Goal: Task Accomplishment & Management: Use online tool/utility

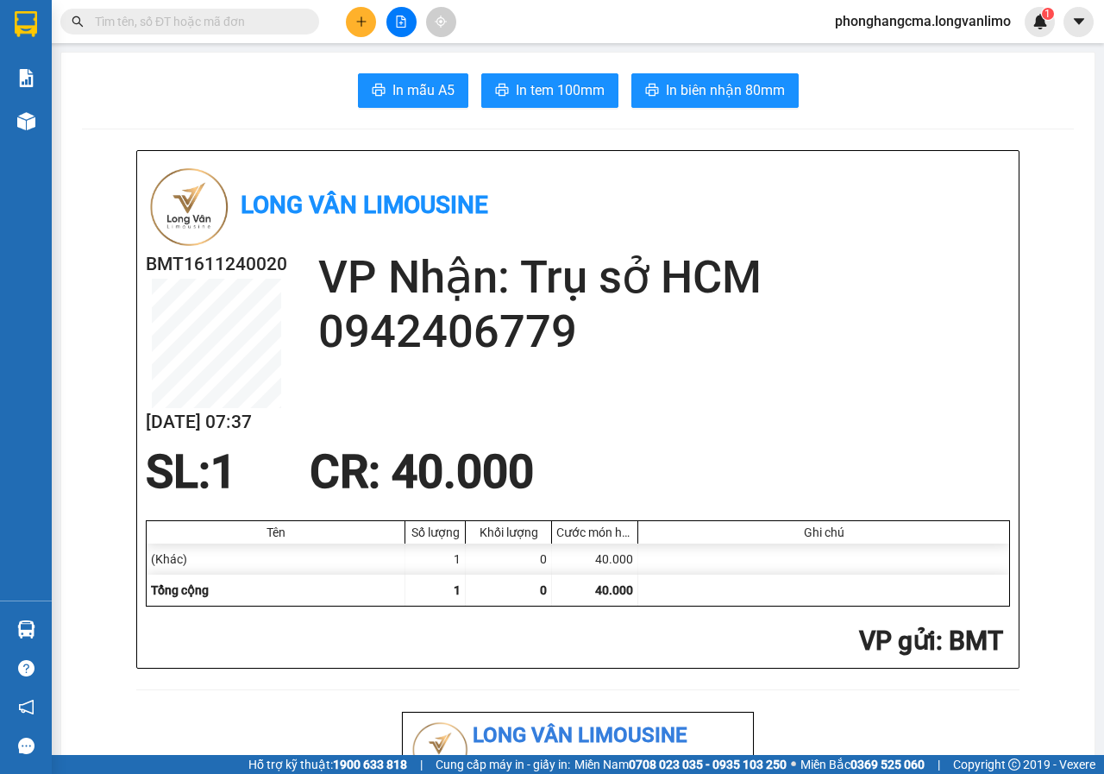
click at [405, 25] on icon "file-add" at bounding box center [401, 22] width 12 height 12
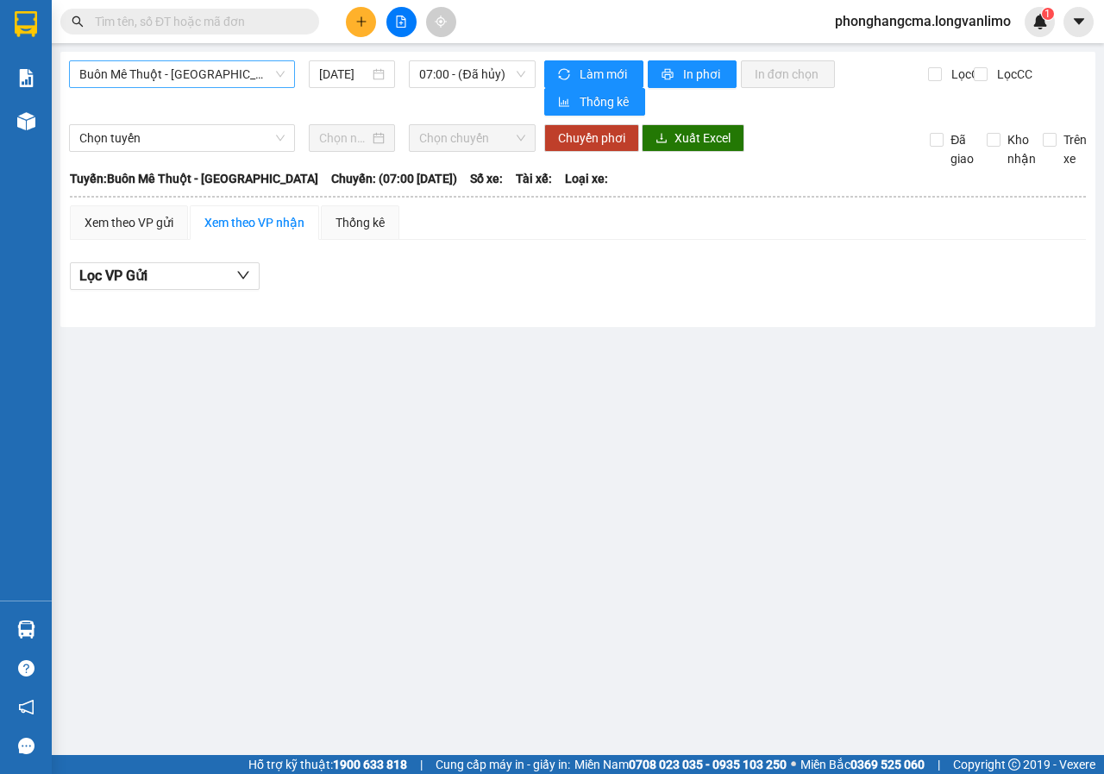
click at [194, 64] on span "Buôn Mê Thuột - [GEOGRAPHIC_DATA]" at bounding box center [181, 74] width 205 height 26
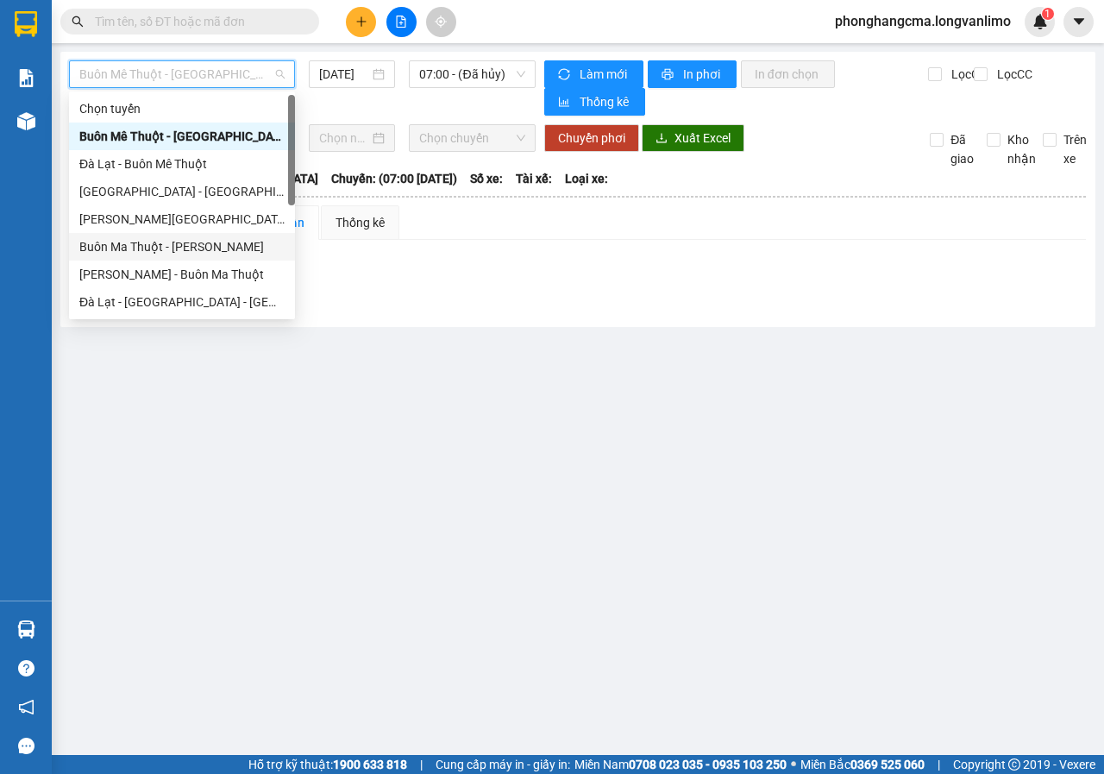
click at [163, 250] on div "Buôn Ma Thuột - [PERSON_NAME]" at bounding box center [181, 246] width 205 height 19
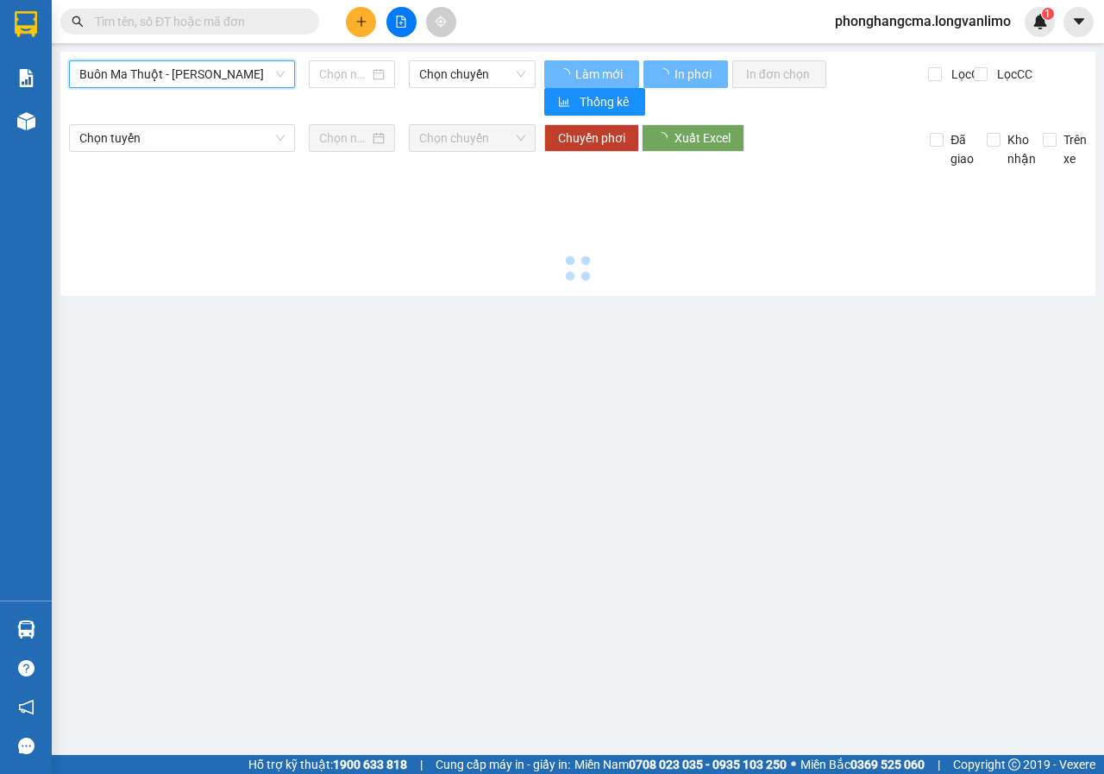
type input "[DATE]"
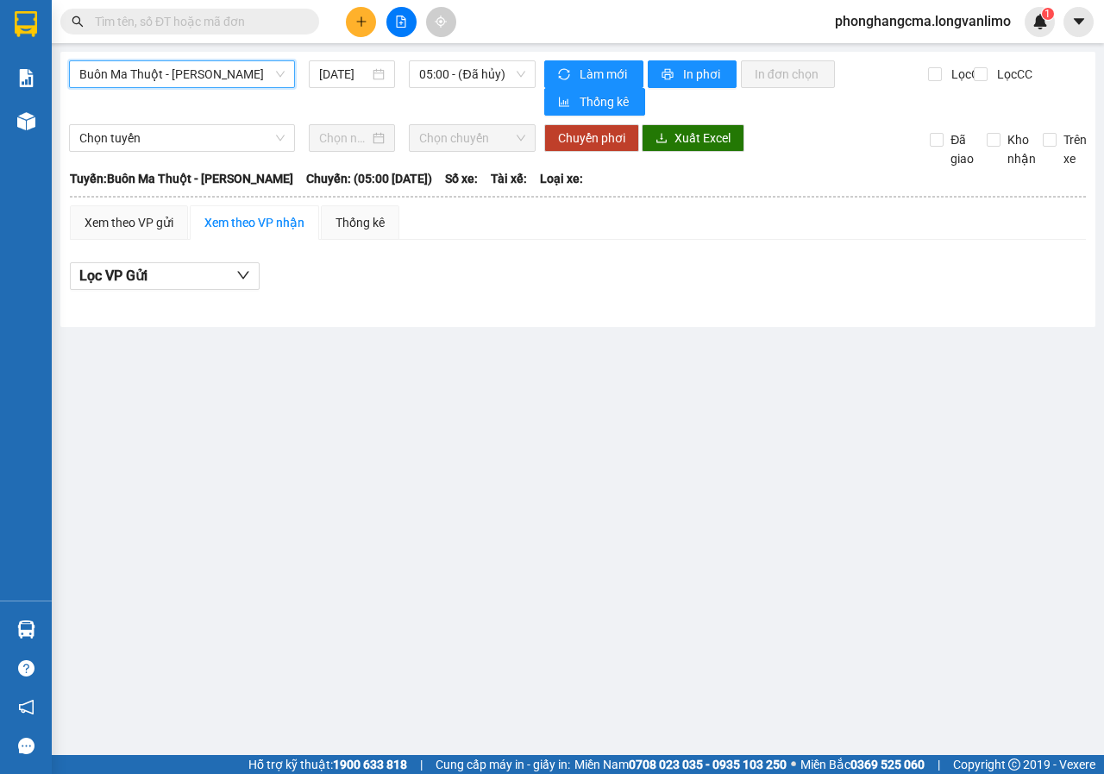
click at [276, 81] on span "Buôn Ma Thuột - [PERSON_NAME]" at bounding box center [181, 74] width 205 height 26
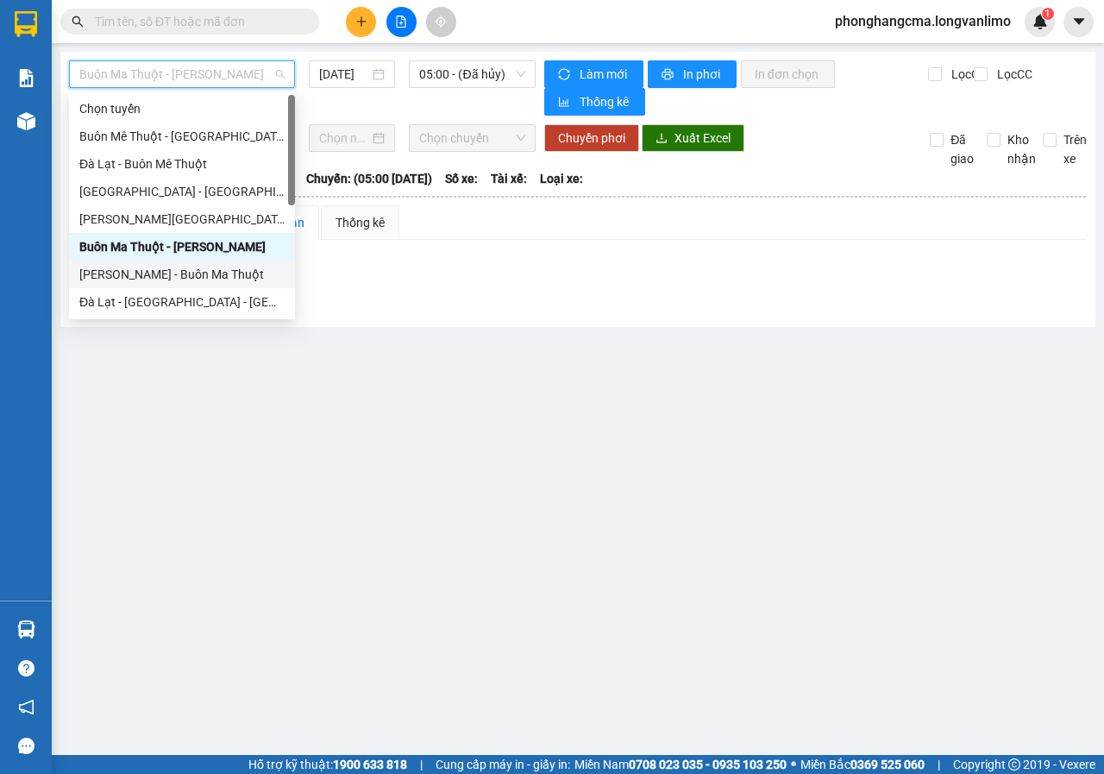
click at [156, 278] on div "[PERSON_NAME] - Buôn Ma Thuột" at bounding box center [181, 274] width 205 height 19
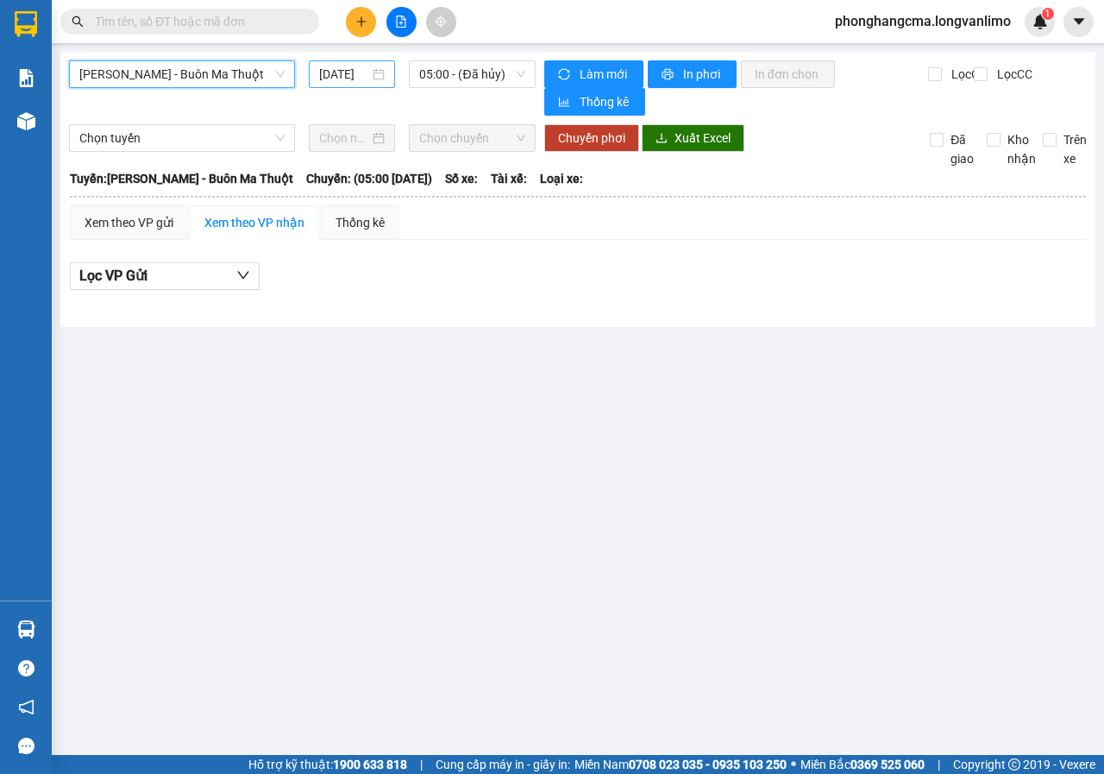
click at [383, 75] on div "[DATE]" at bounding box center [352, 74] width 66 height 19
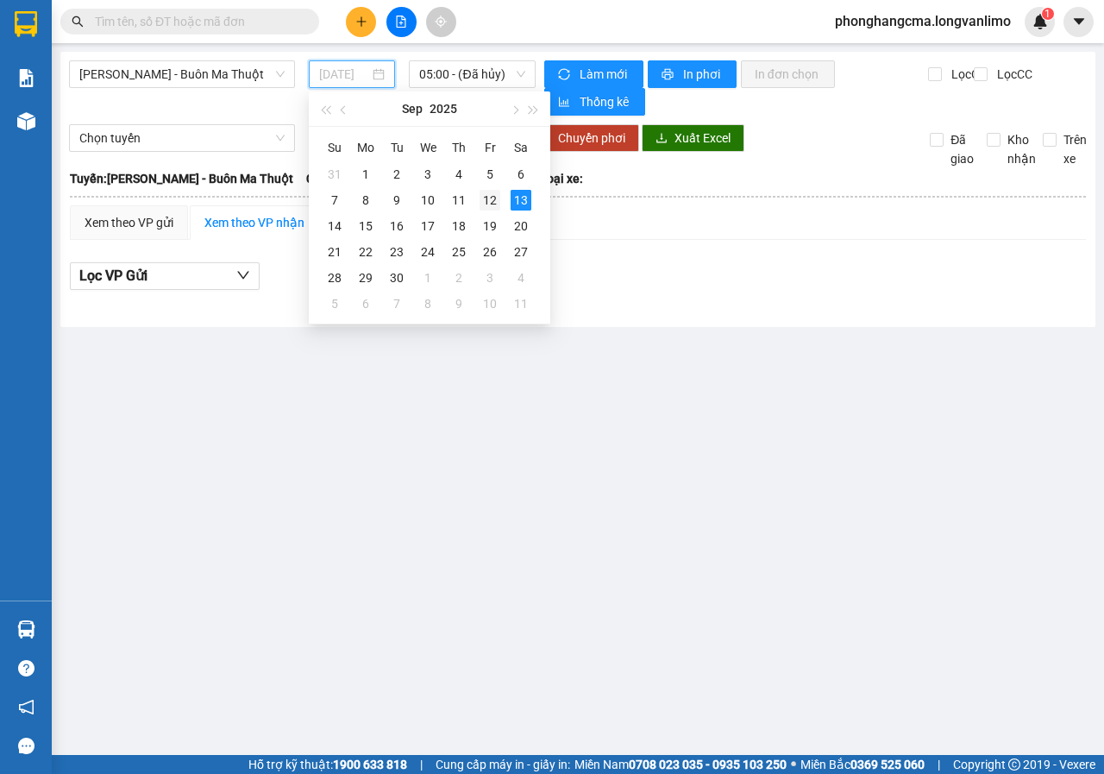
click at [488, 201] on div "12" at bounding box center [490, 200] width 21 height 21
type input "[DATE]"
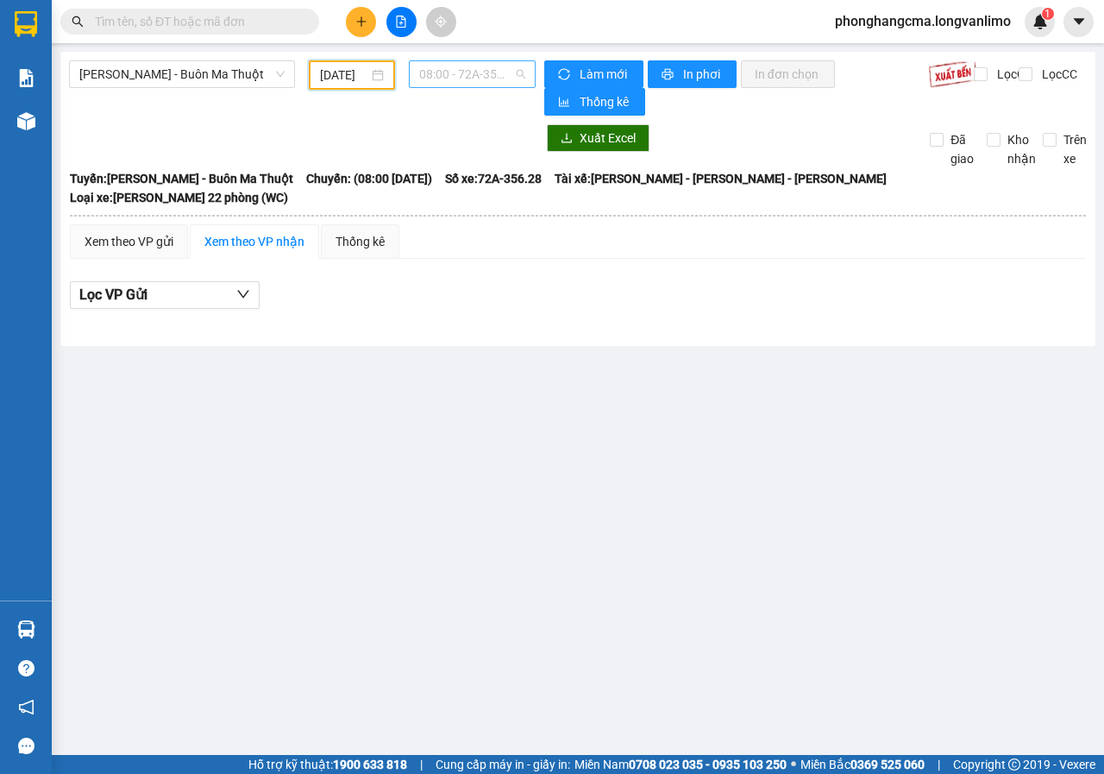
click at [484, 77] on span "08:00 - 72A-356.28" at bounding box center [471, 74] width 105 height 26
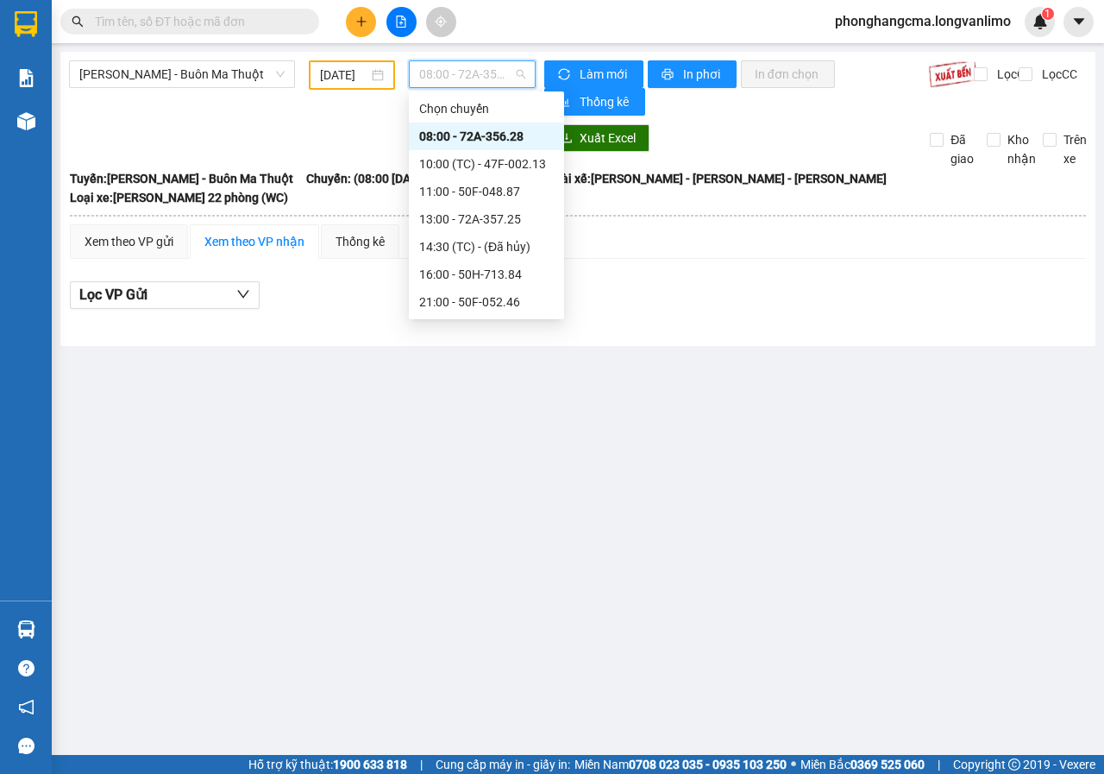
scroll to position [221, 0]
click at [468, 197] on div "22:00 - 47F-001.52" at bounding box center [486, 191] width 135 height 19
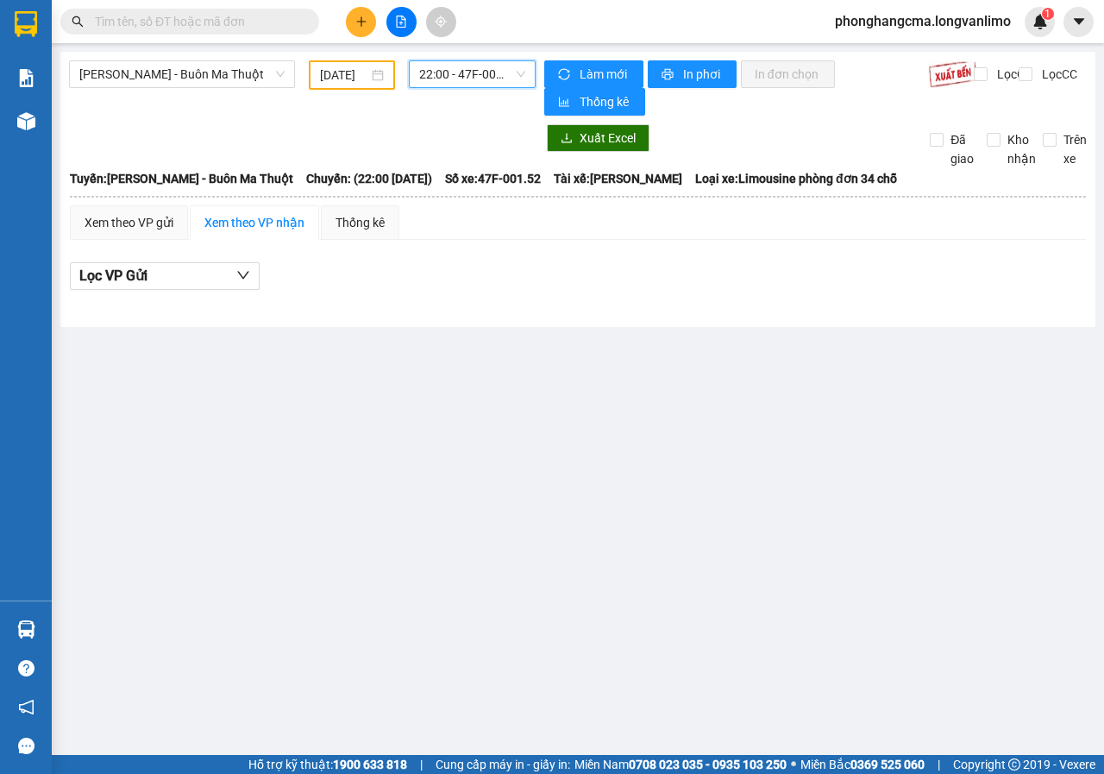
click at [384, 74] on div "[DATE]" at bounding box center [352, 75] width 64 height 19
drag, startPoint x: 673, startPoint y: 293, endPoint x: 562, endPoint y: 200, distance: 145.2
click at [672, 292] on div "Lọc VP Gửi" at bounding box center [578, 281] width 1016 height 55
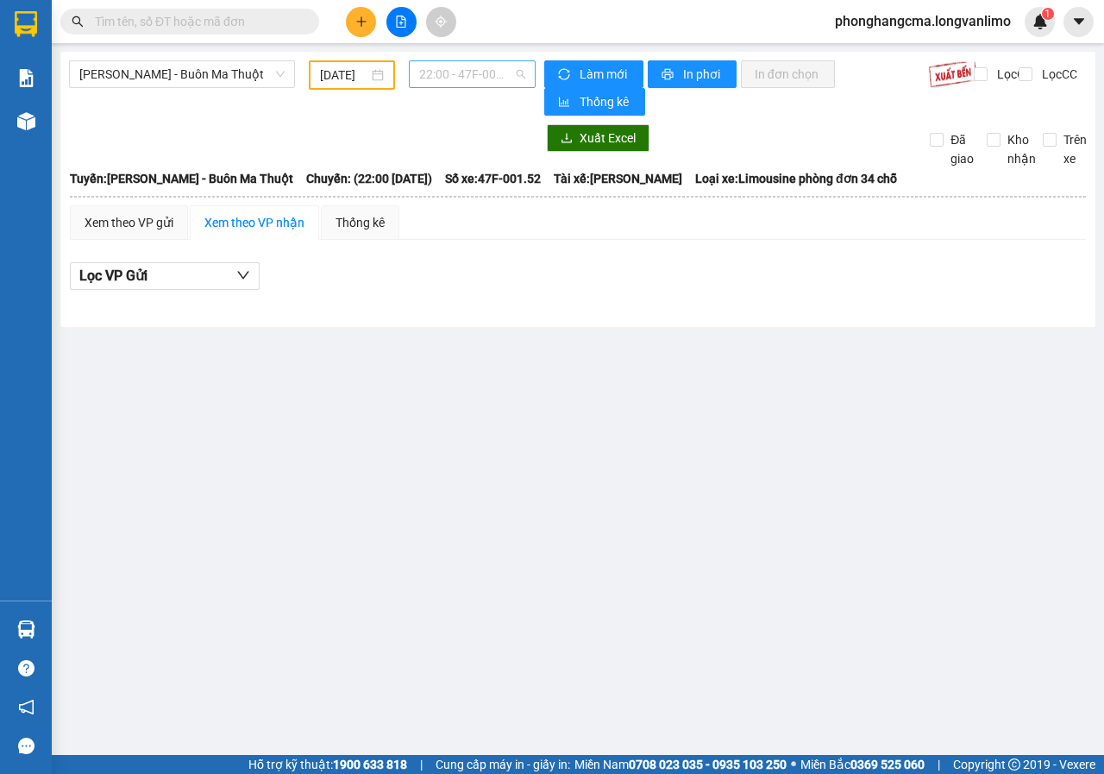
drag, startPoint x: 473, startPoint y: 73, endPoint x: 470, endPoint y: 91, distance: 17.4
click at [473, 77] on span "22:00 - 47F-001.52" at bounding box center [471, 74] width 105 height 26
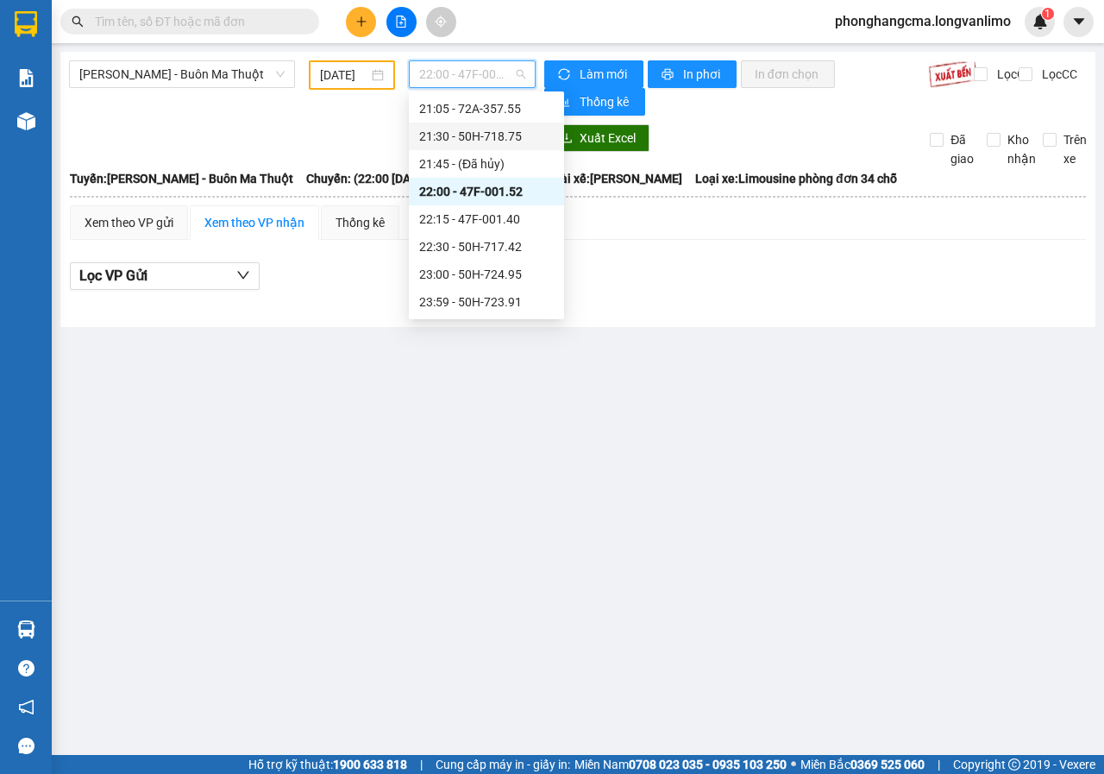
click at [466, 132] on div "21:30 - 50H-718.75" at bounding box center [486, 136] width 135 height 19
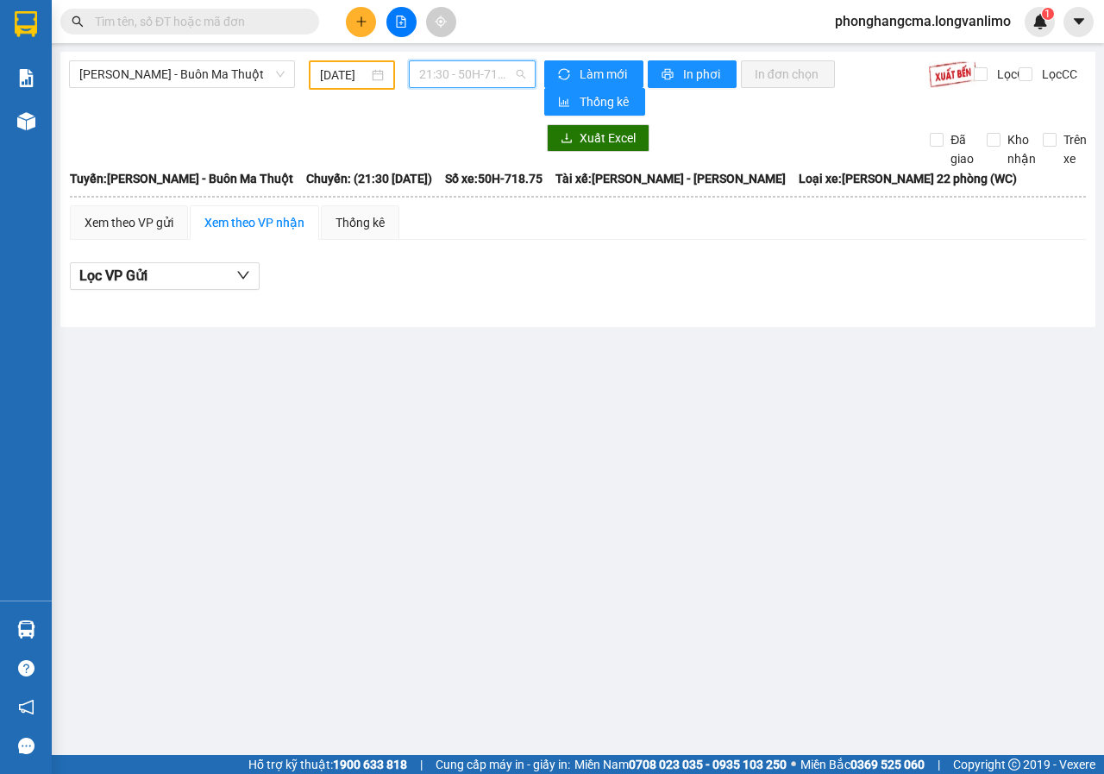
click at [476, 72] on span "21:30 - 50H-718.75" at bounding box center [471, 74] width 105 height 26
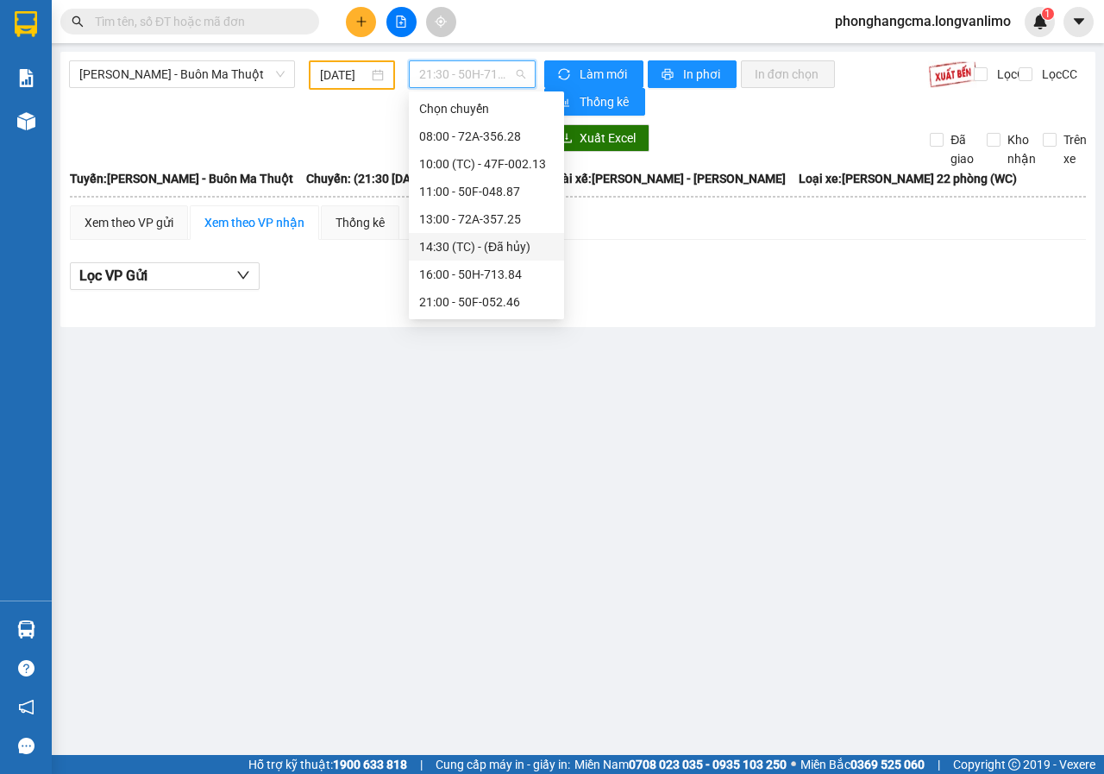
scroll to position [221, 0]
click at [449, 248] on div "22:30 - 50H-717.42" at bounding box center [486, 246] width 135 height 19
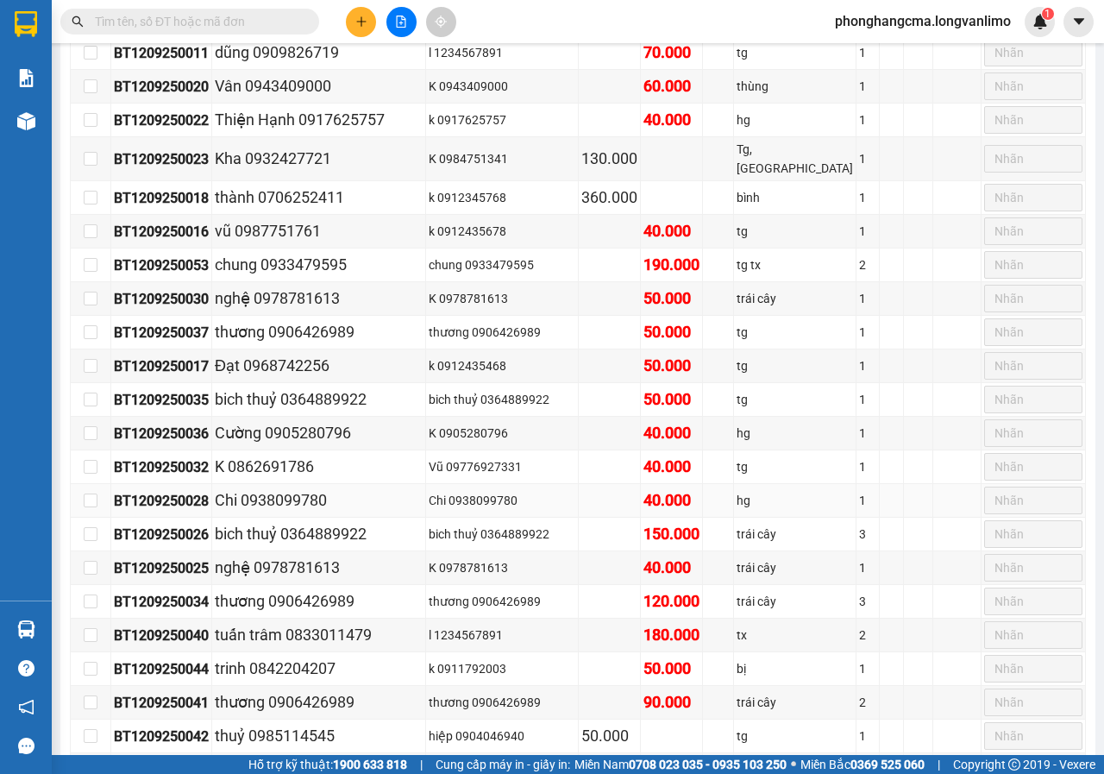
scroll to position [1737, 0]
